Goal: Information Seeking & Learning: Check status

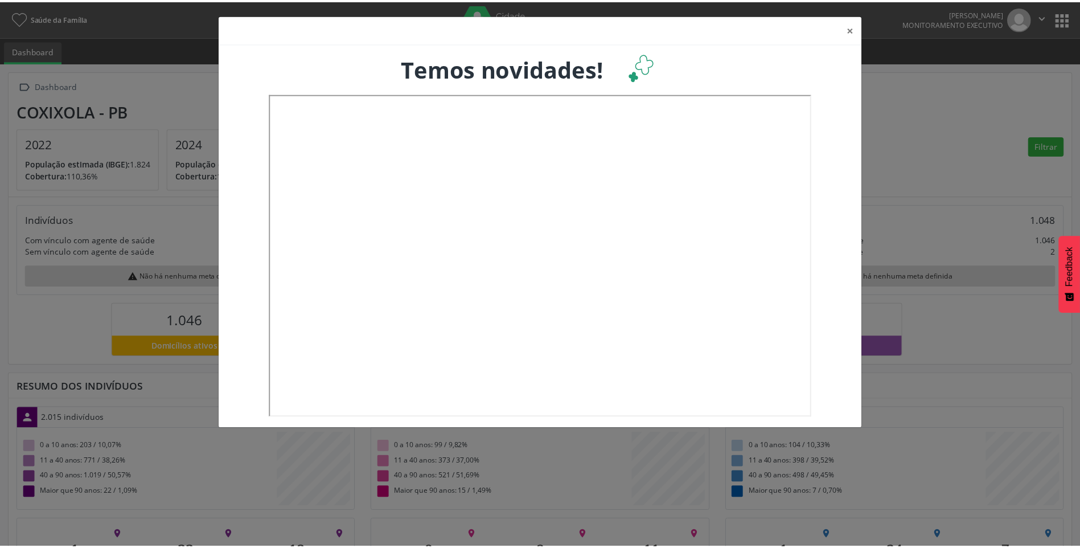
scroll to position [189, 357]
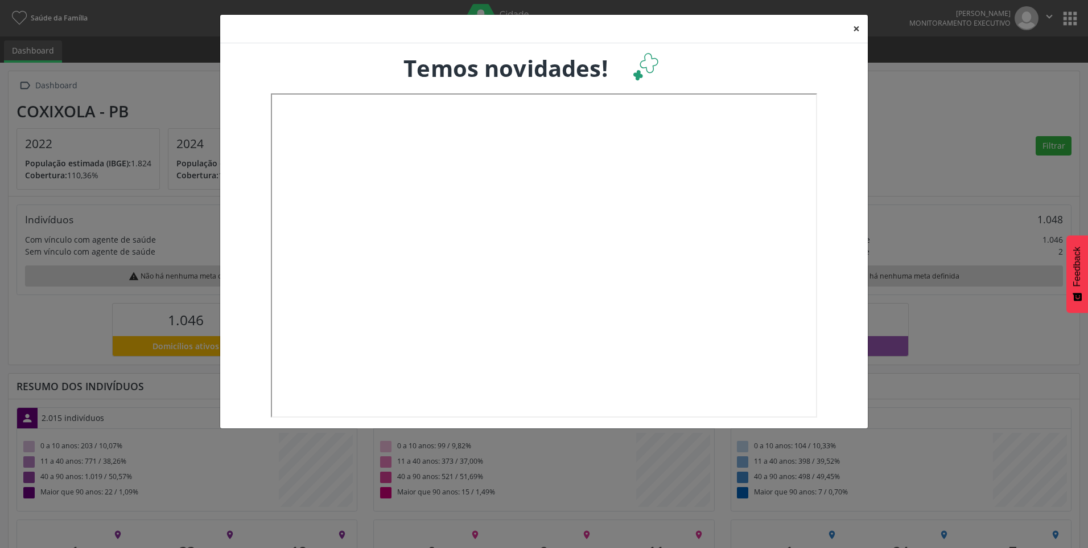
click at [857, 30] on button "×" at bounding box center [856, 29] width 23 height 28
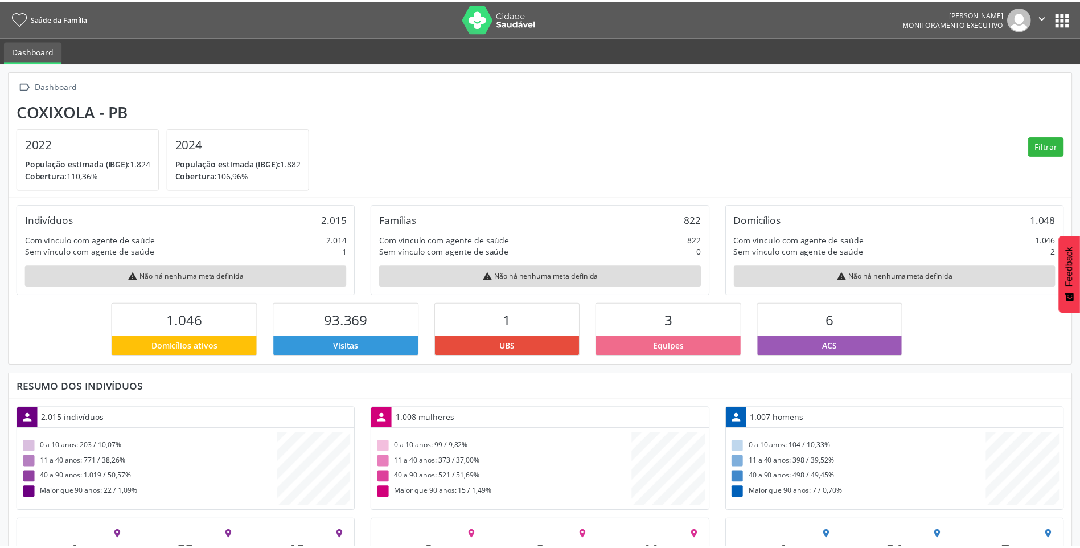
scroll to position [568952, 568787]
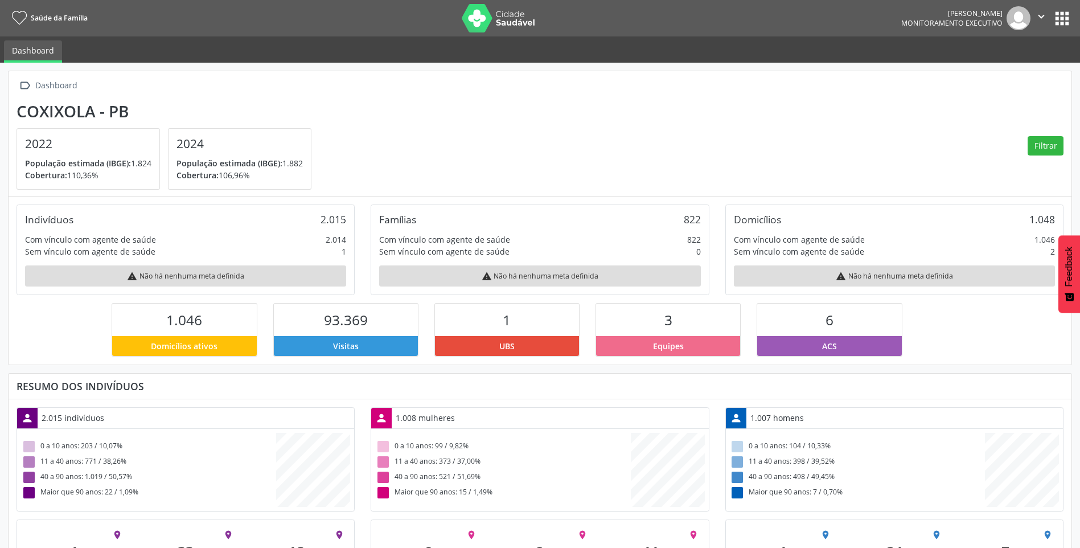
click at [1063, 24] on button "apps" at bounding box center [1062, 19] width 20 height 20
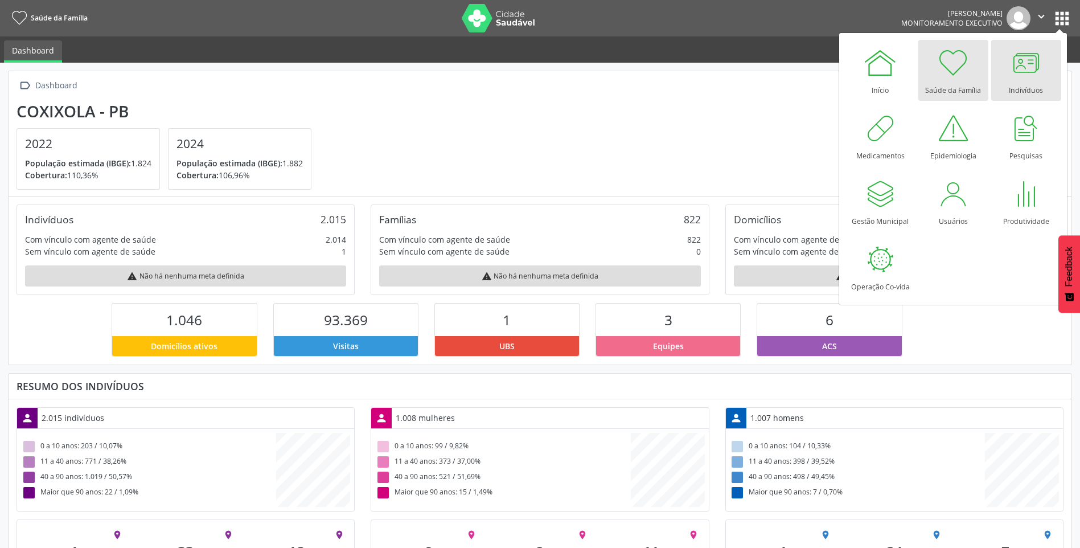
click at [1013, 80] on div "Indivíduos" at bounding box center [1026, 87] width 34 height 15
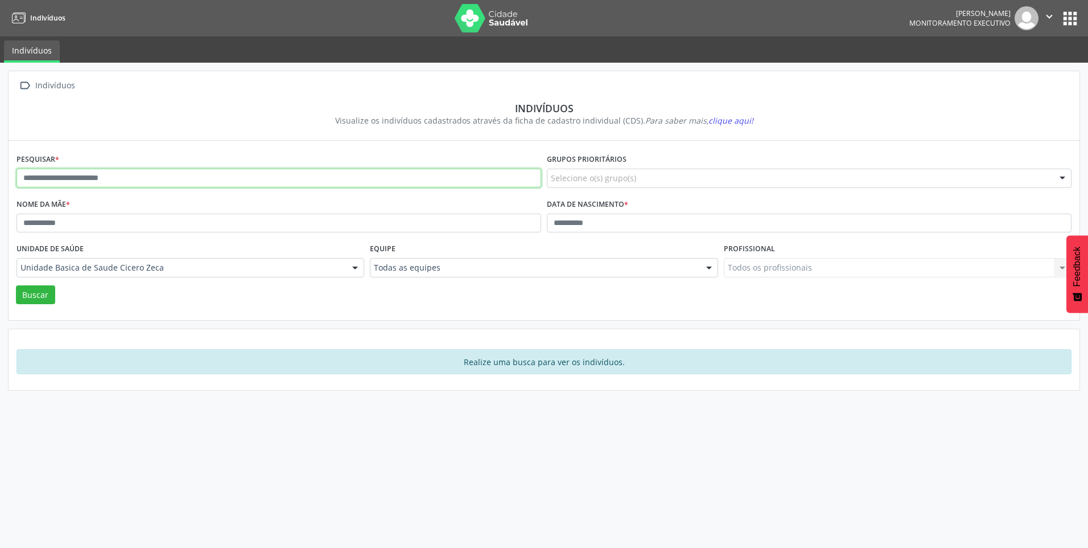
click at [94, 181] on input "text" at bounding box center [279, 177] width 525 height 19
type input "**********"
click at [36, 291] on button "Buscar" at bounding box center [35, 294] width 39 height 19
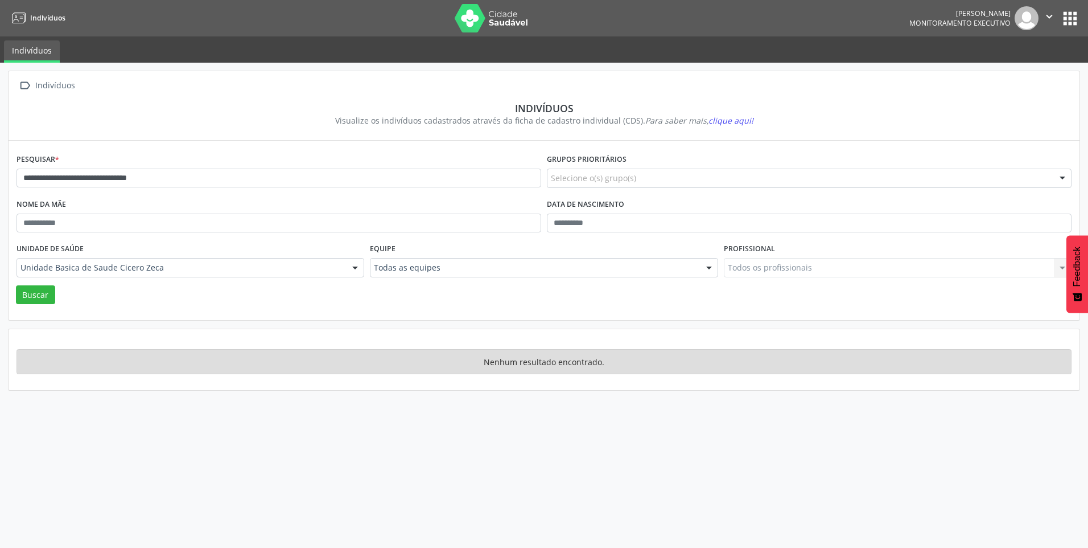
drag, startPoint x: 231, startPoint y: 316, endPoint x: 198, endPoint y: 317, distance: 33.0
click at [231, 317] on div "**********" at bounding box center [544, 230] width 1071 height 179
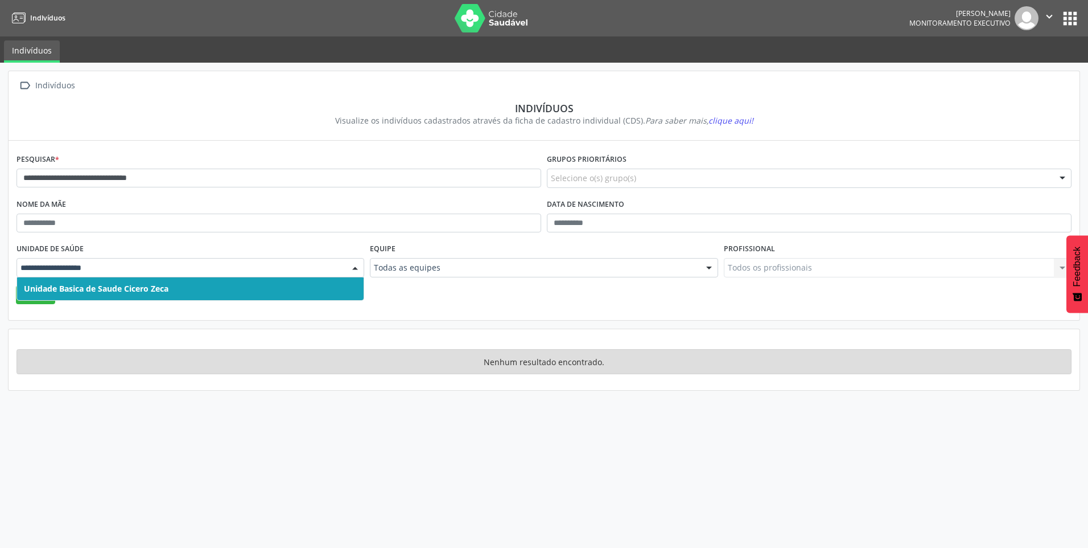
click at [215, 270] on input "text" at bounding box center [180, 267] width 320 height 11
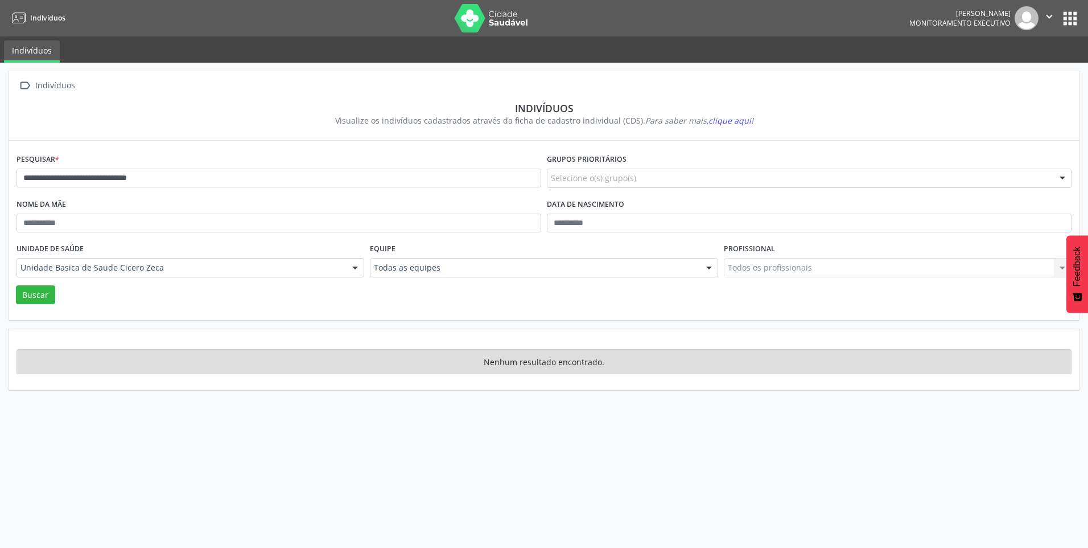
click at [194, 301] on div "Buscar" at bounding box center [544, 294] width 1061 height 19
click at [201, 274] on div "Unidade Basica de Saude Cicero Zeca" at bounding box center [191, 267] width 348 height 19
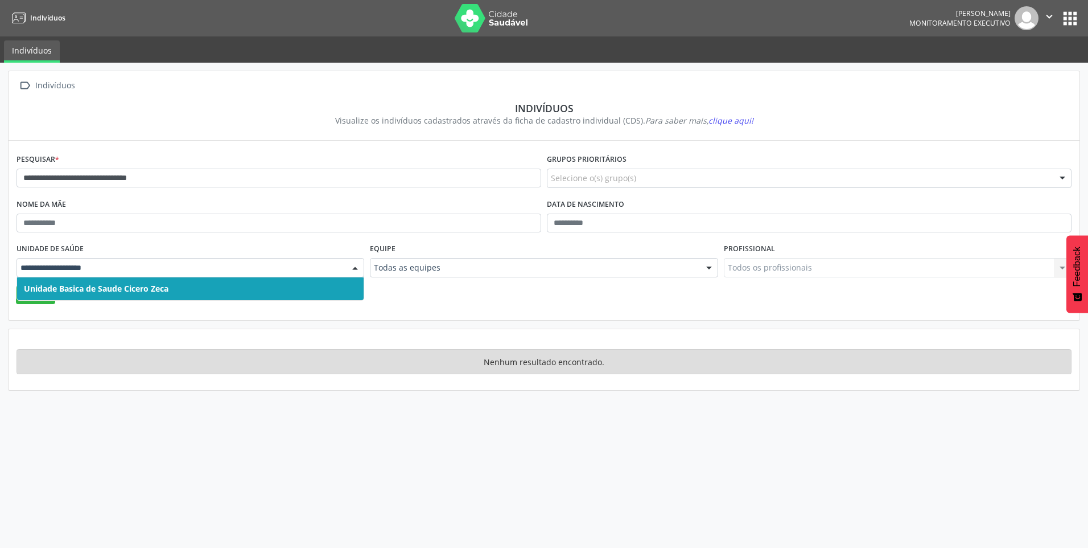
click at [201, 273] on input "text" at bounding box center [180, 267] width 320 height 11
click at [223, 324] on div "**********" at bounding box center [544, 231] width 1072 height 320
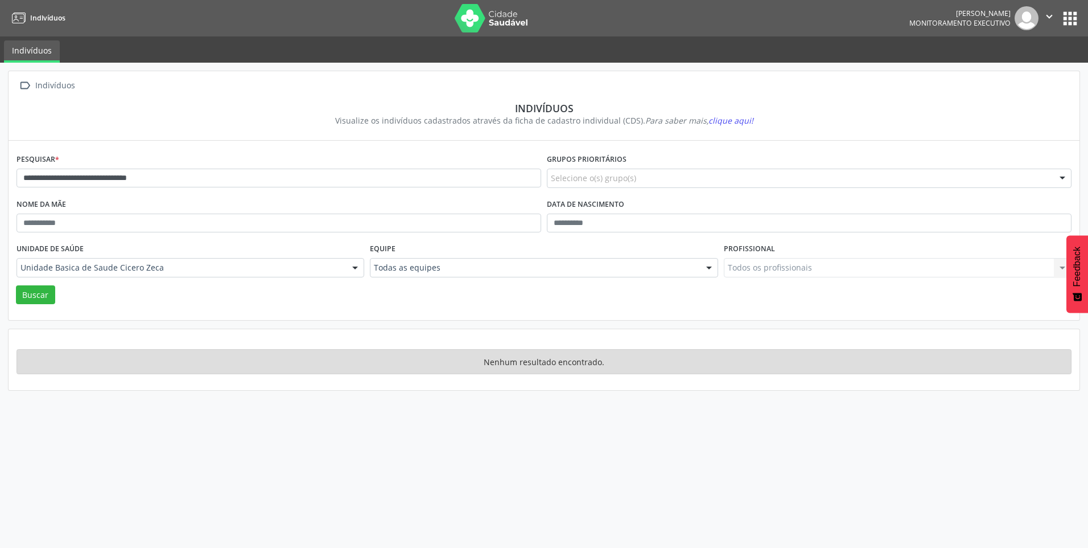
click at [306, 344] on div "Nenhum resultado encontrado." at bounding box center [544, 359] width 1071 height 61
click at [423, 261] on div "Todas as equipes" at bounding box center [544, 267] width 348 height 19
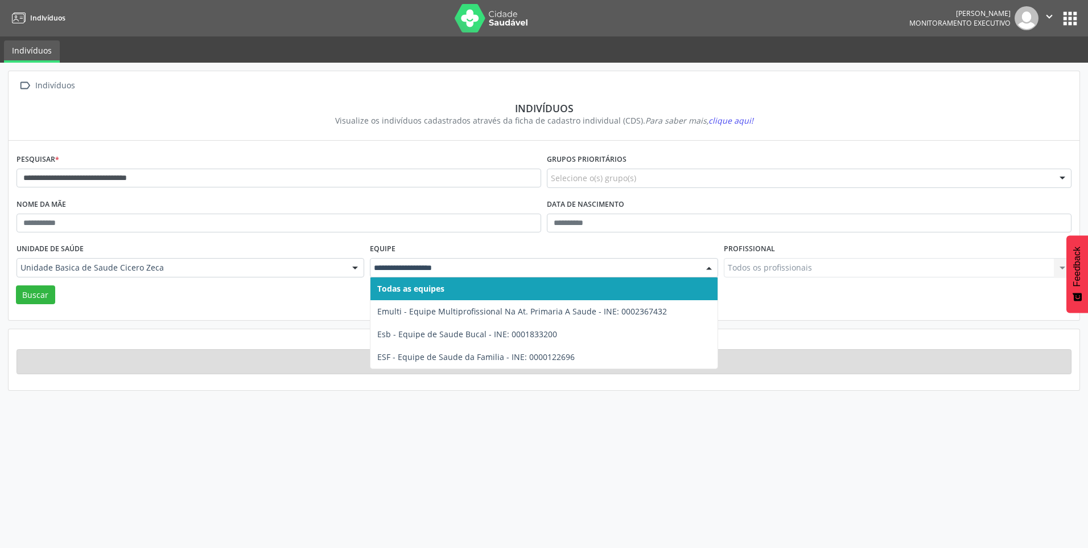
click at [327, 297] on div "Buscar" at bounding box center [544, 294] width 1061 height 19
